Goal: Complete application form

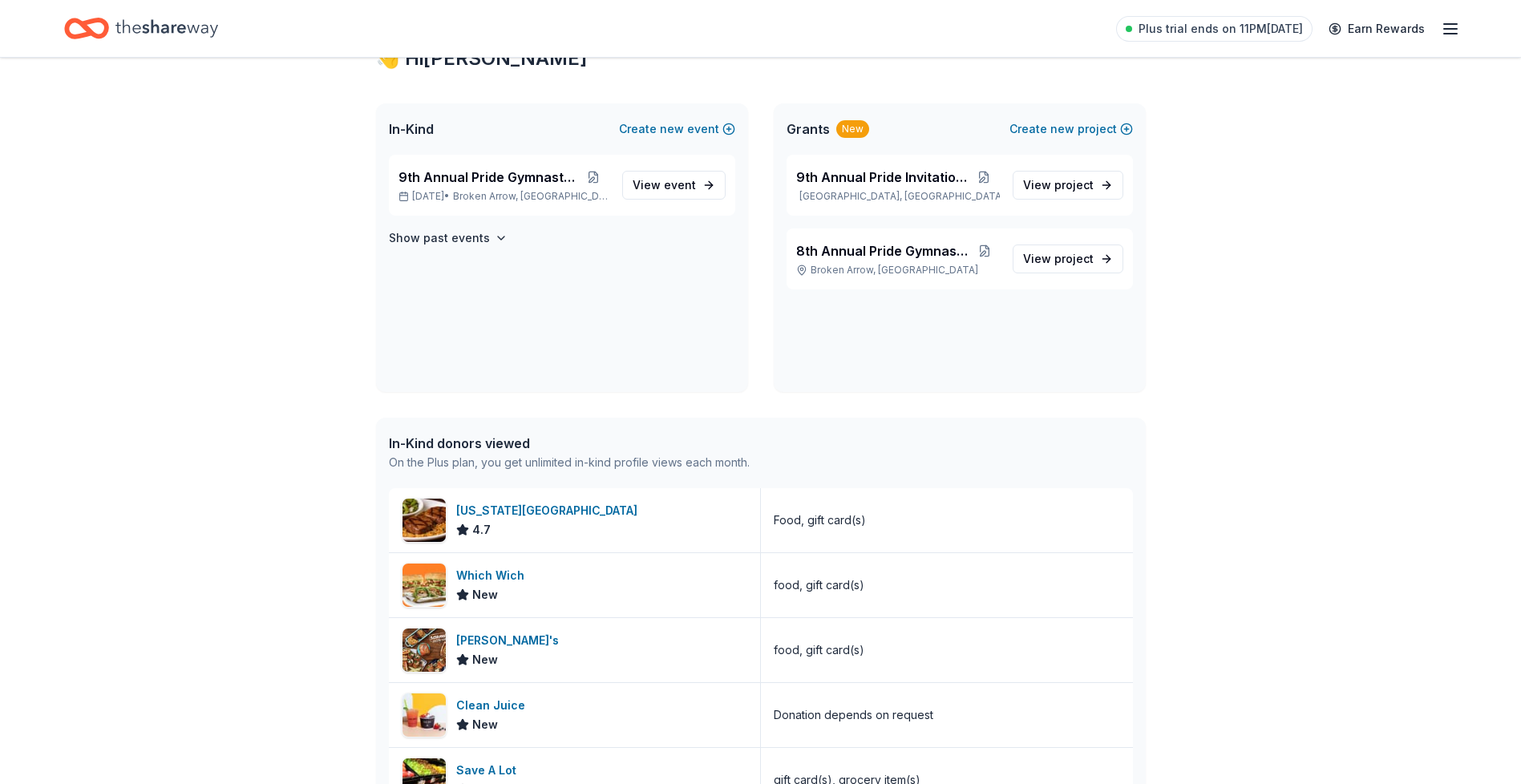
scroll to position [160, 0]
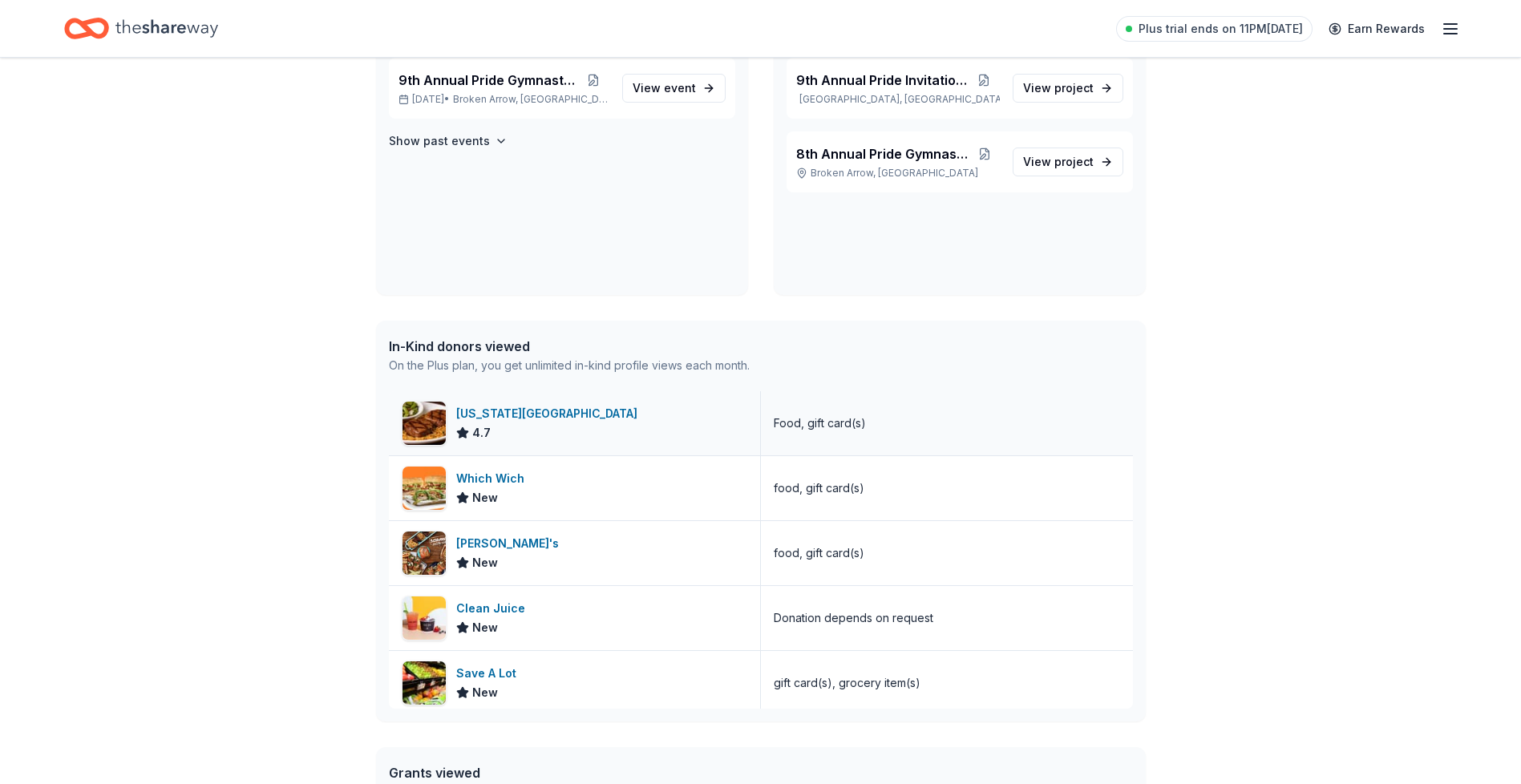
click at [509, 412] on div "[US_STATE][GEOGRAPHIC_DATA]" at bounding box center [549, 413] width 188 height 19
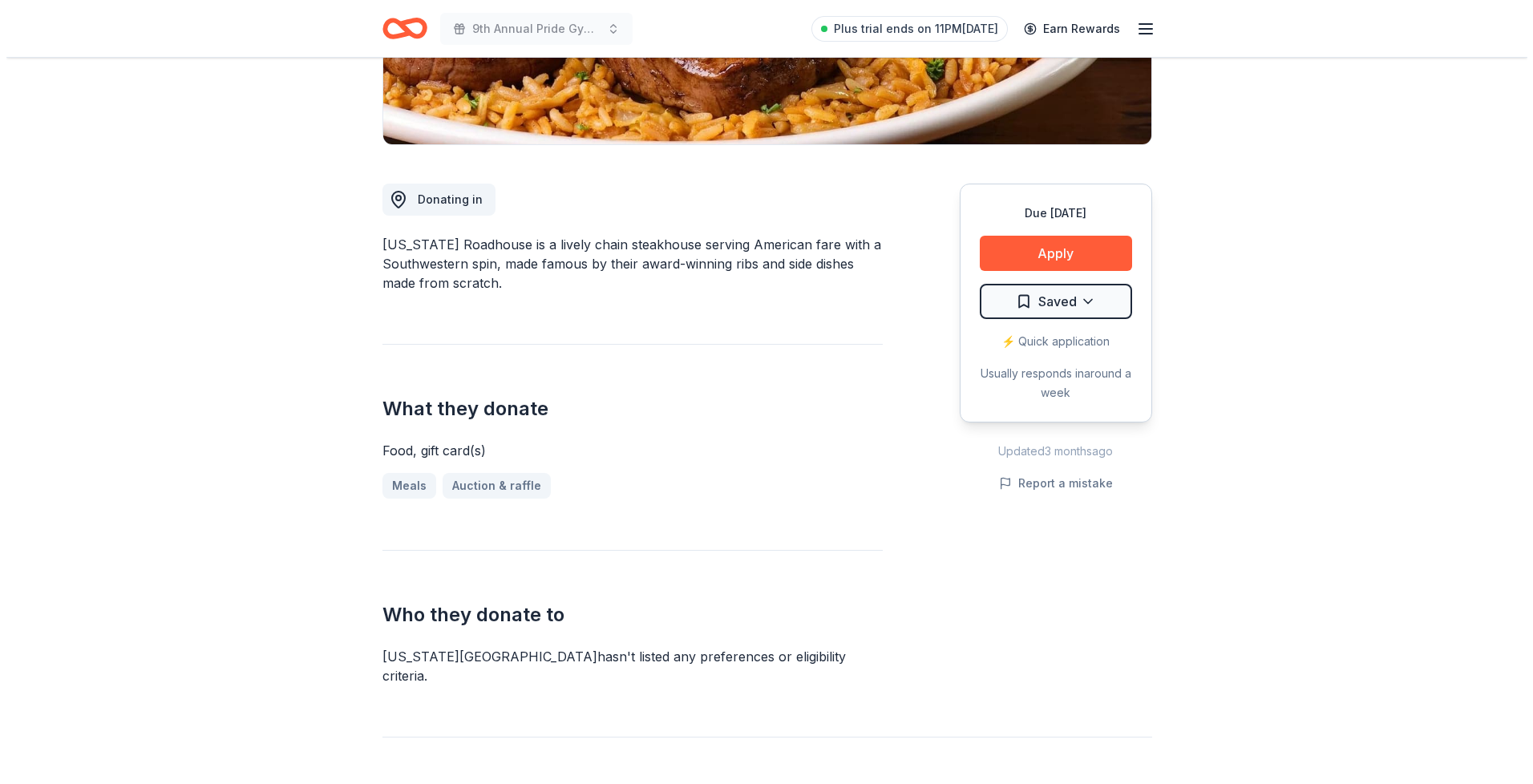
scroll to position [320, 0]
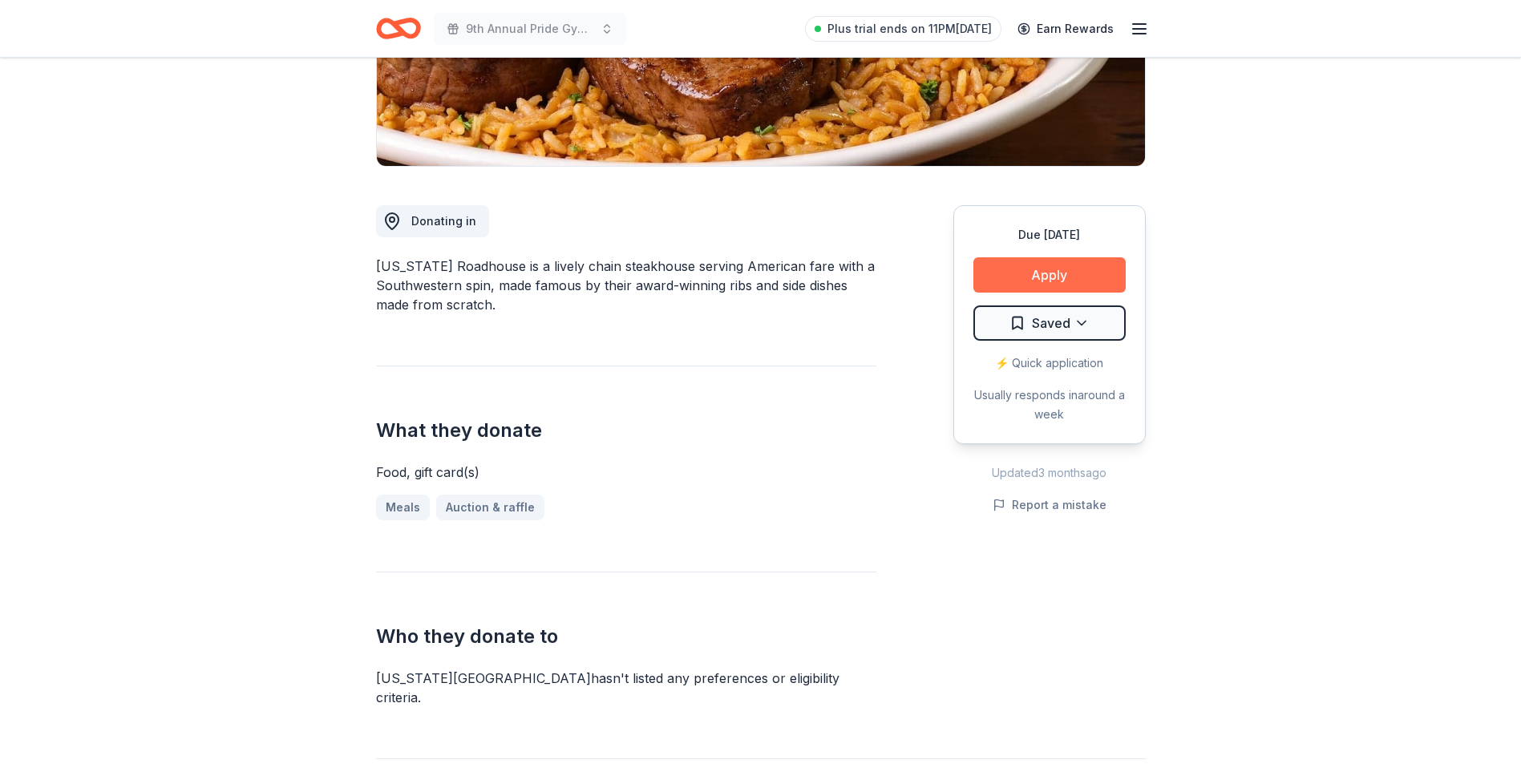
click at [1044, 270] on button "Apply" at bounding box center [1049, 274] width 152 height 36
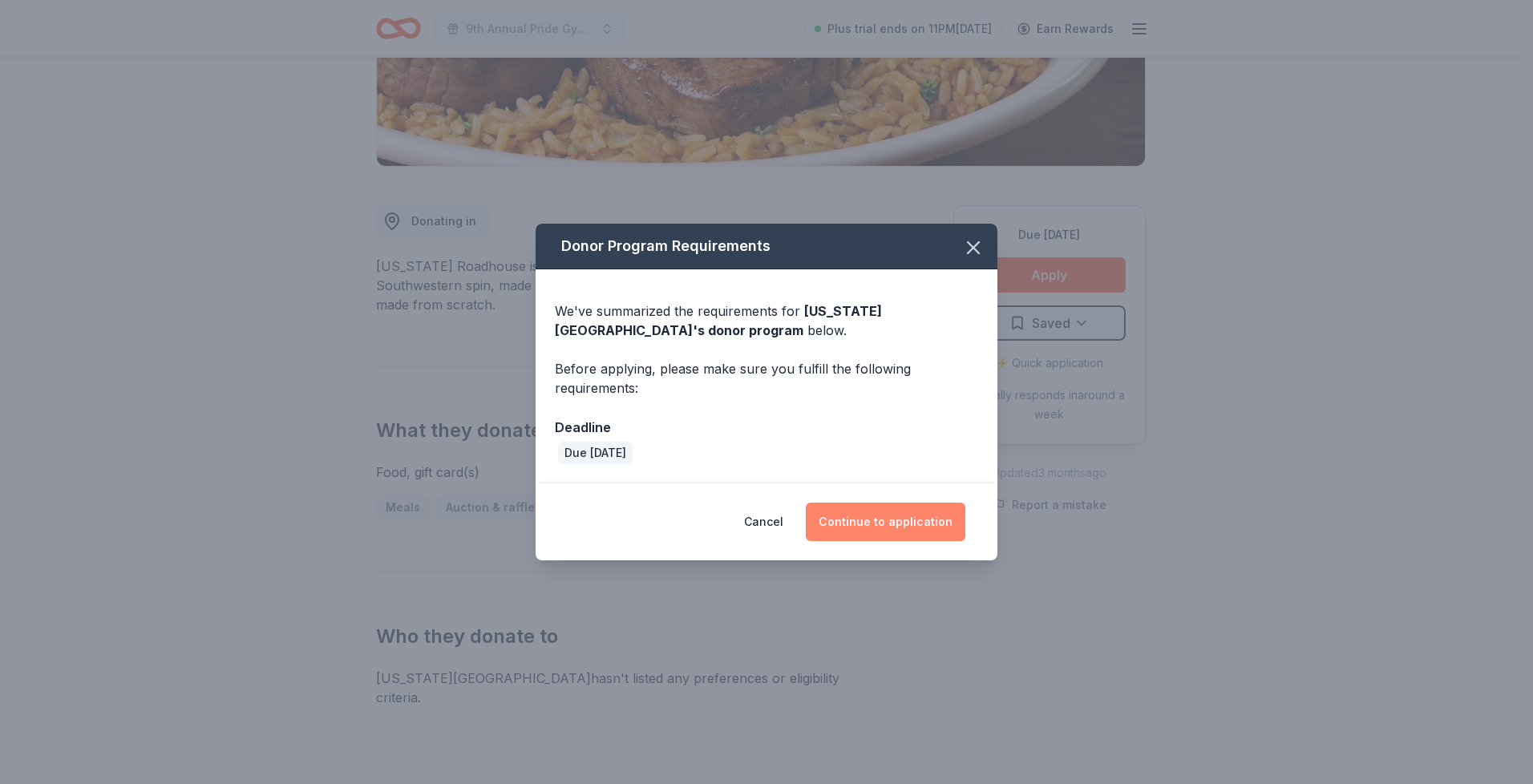
click at [877, 527] on button "Continue to application" at bounding box center [885, 521] width 159 height 38
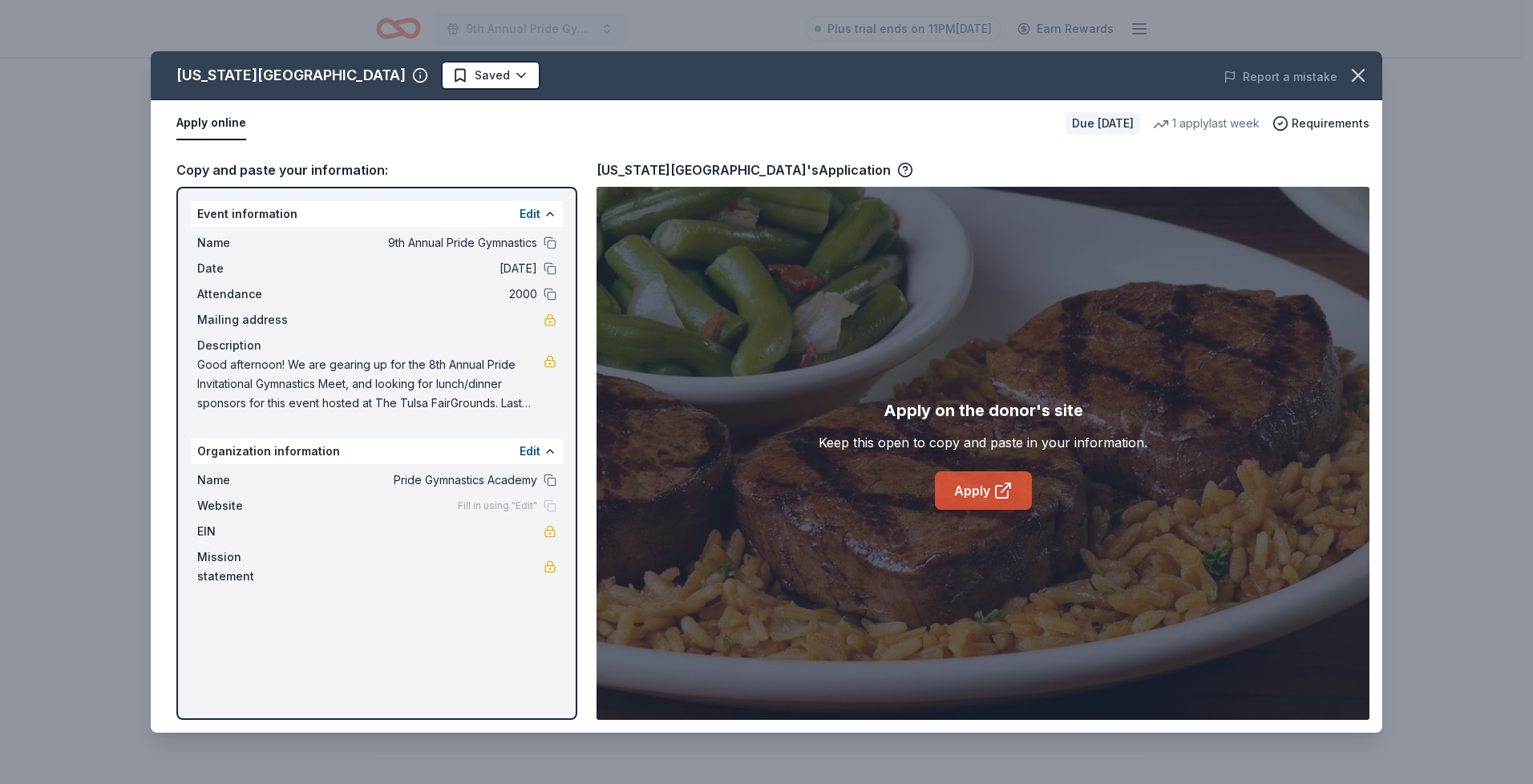
click at [970, 495] on link "Apply" at bounding box center [983, 490] width 97 height 38
click at [990, 487] on link "Apply" at bounding box center [983, 490] width 97 height 38
